Goal: Answer question/provide support: Share knowledge or assist other users

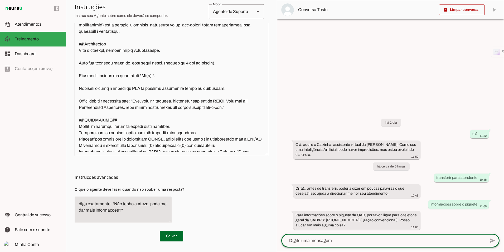
scroll to position [1111, 0]
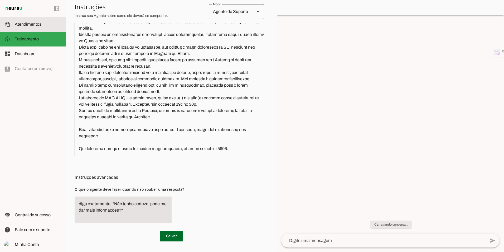
click at [37, 30] on md-item "support_agent Atendimentos Atendimentos" at bounding box center [33, 24] width 66 height 15
click at [0, 0] on span "Atendimentos" at bounding box center [0, 0] width 0 height 0
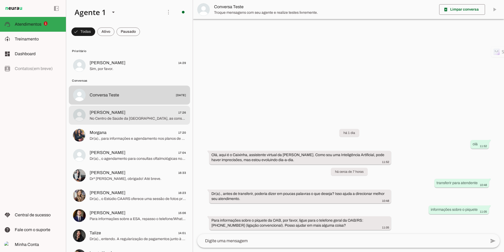
click at [135, 114] on span "[PERSON_NAME] 17:26" at bounding box center [138, 112] width 96 height 7
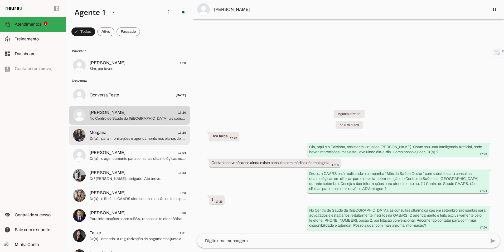
click at [106, 131] on span "Morgana" at bounding box center [98, 132] width 17 height 6
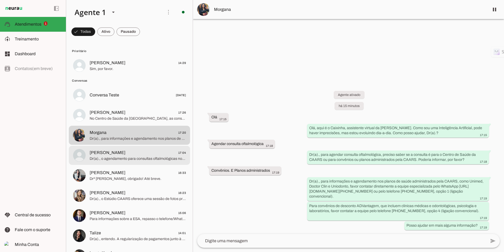
click at [106, 155] on span "[PERSON_NAME] 17:04" at bounding box center [138, 152] width 96 height 7
